Goal: Book appointment/travel/reservation

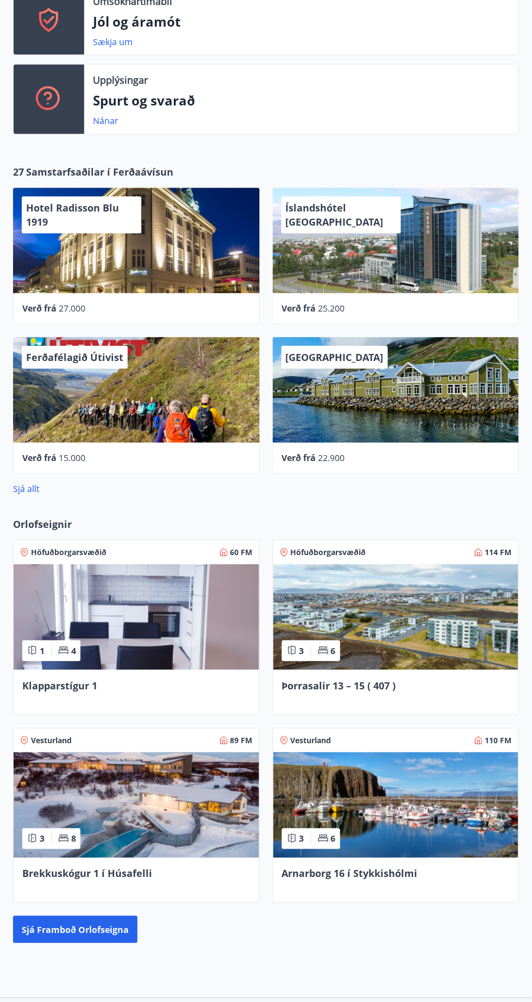
scroll to position [372, 0]
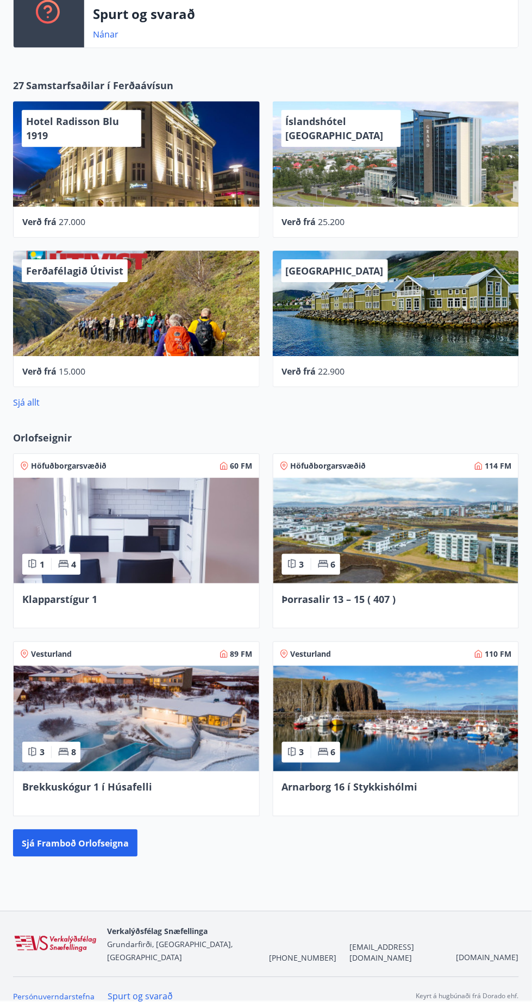
click at [45, 435] on font "Orlofseignir" at bounding box center [42, 437] width 59 height 13
click at [117, 846] on font "Sjá framboð orlofseigna" at bounding box center [75, 844] width 107 height 12
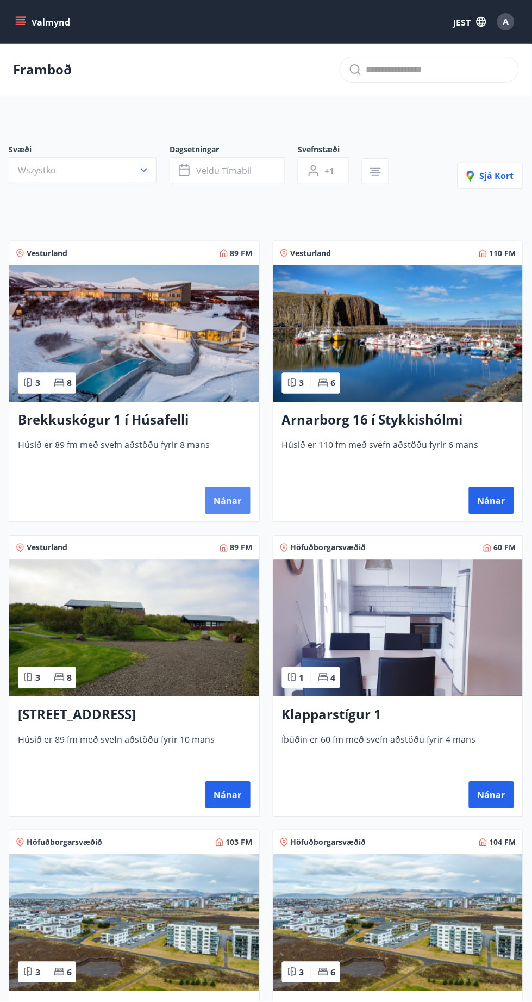
click at [236, 496] on font "Nánar" at bounding box center [228, 501] width 28 height 12
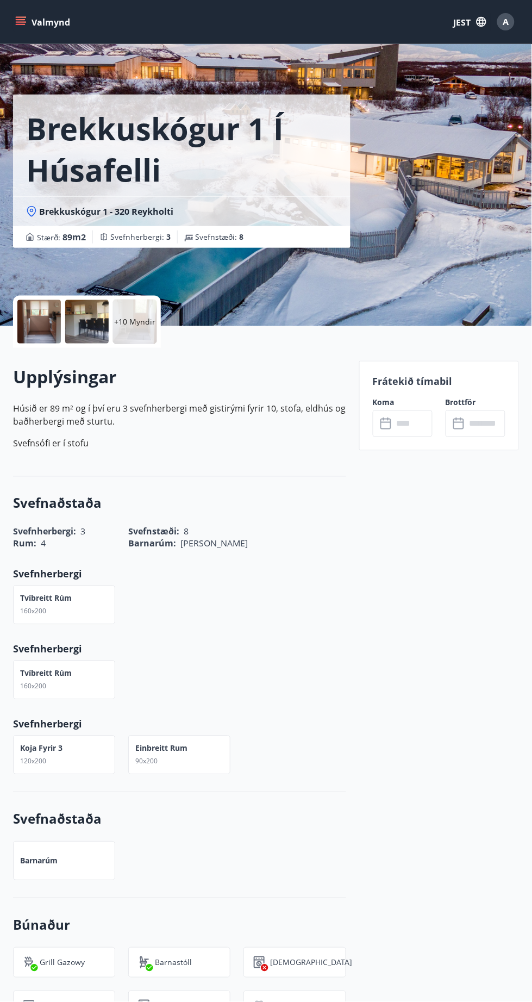
click at [408, 415] on input "text" at bounding box center [413, 423] width 39 height 27
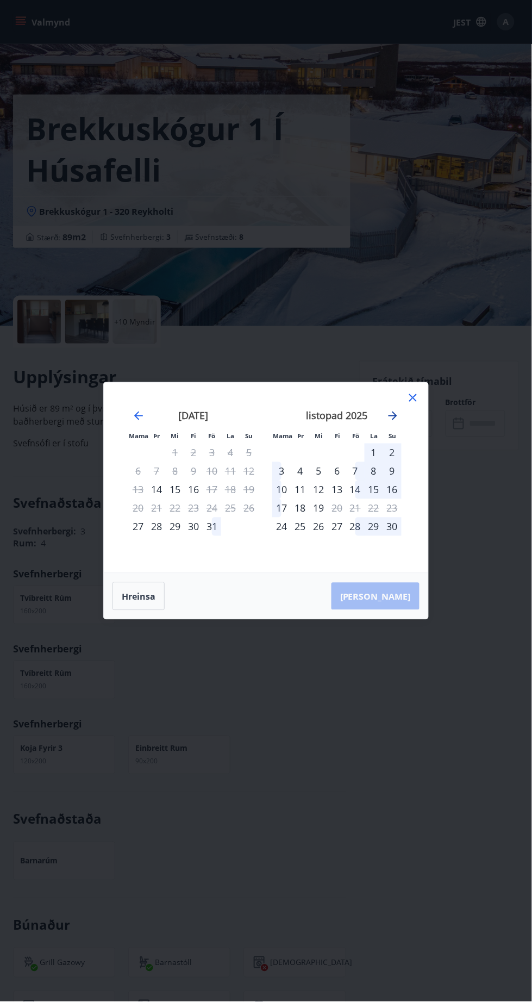
click at [393, 416] on icon "Przejdź dalej, aby przejść do następnego miesiąca." at bounding box center [393, 415] width 9 height 9
click at [392, 416] on icon "Przejdź dalej, aby przejść do następnego miesiąca." at bounding box center [393, 415] width 9 height 9
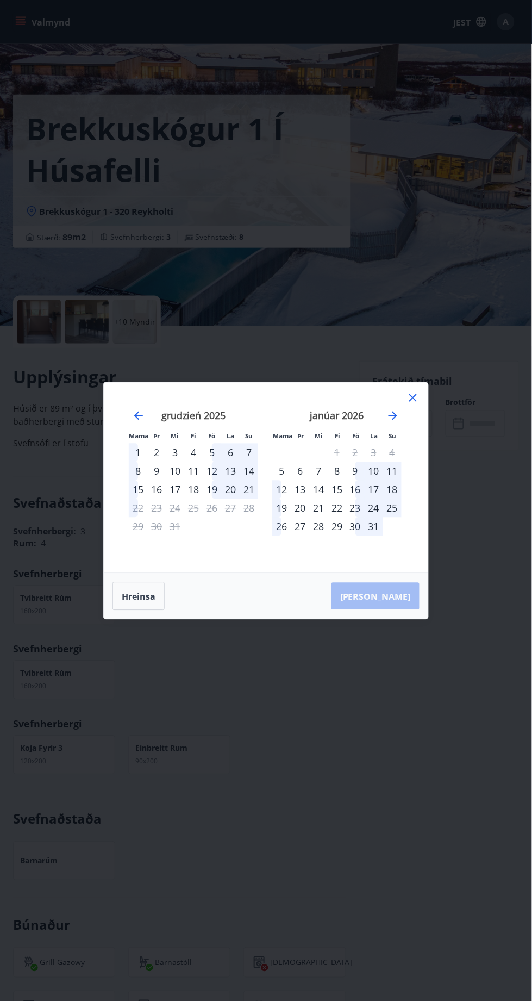
click at [370, 421] on div "janúar 2026" at bounding box center [336, 420] width 129 height 48
click at [393, 416] on icon "Przejdź dalej, aby przejść do następnego miesiąca." at bounding box center [393, 415] width 9 height 9
click at [339, 512] on div "19" at bounding box center [337, 508] width 18 height 18
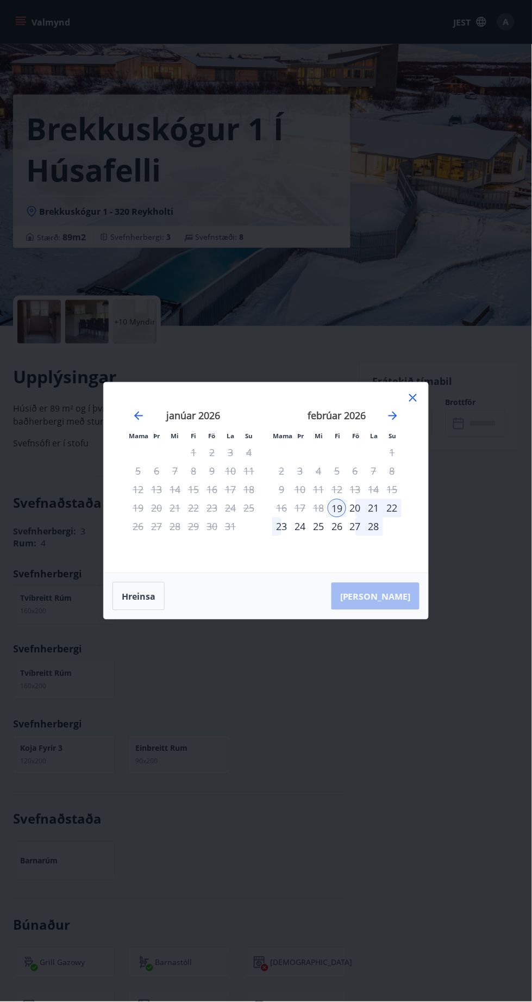
click at [392, 508] on div "22" at bounding box center [392, 508] width 18 height 18
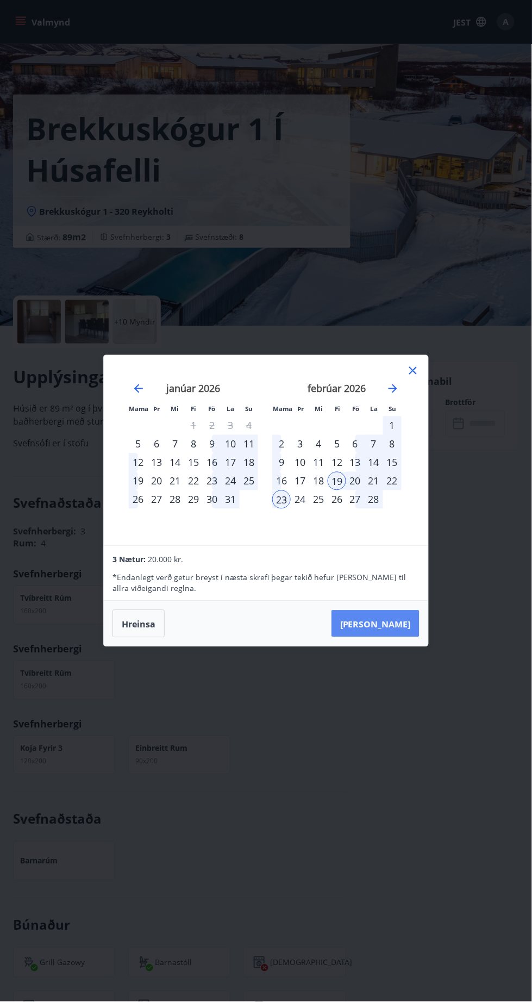
click at [393, 625] on font "[PERSON_NAME]" at bounding box center [375, 624] width 71 height 12
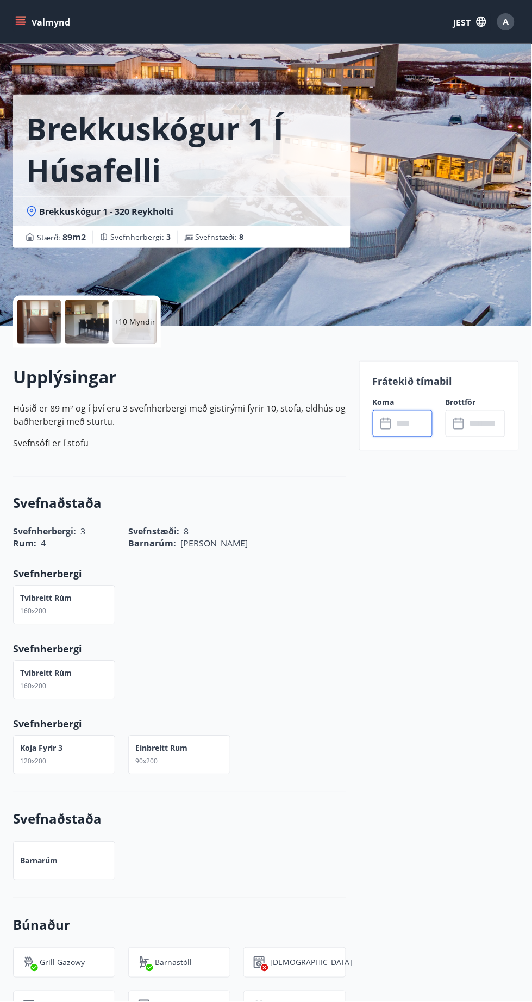
type input "******"
click at [124, 329] on div "+10 Myndir" at bounding box center [134, 321] width 43 height 43
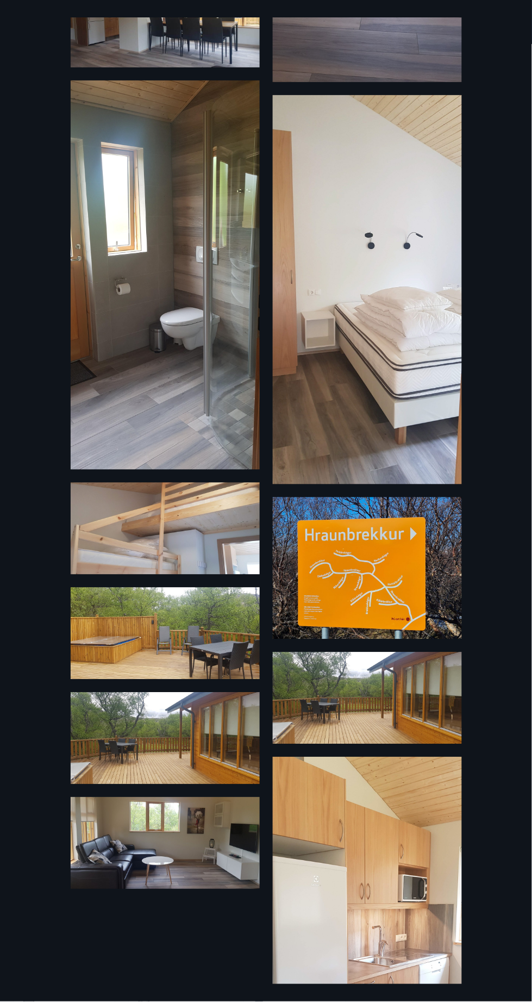
scroll to position [879, 0]
